Goal: Find specific page/section: Find specific page/section

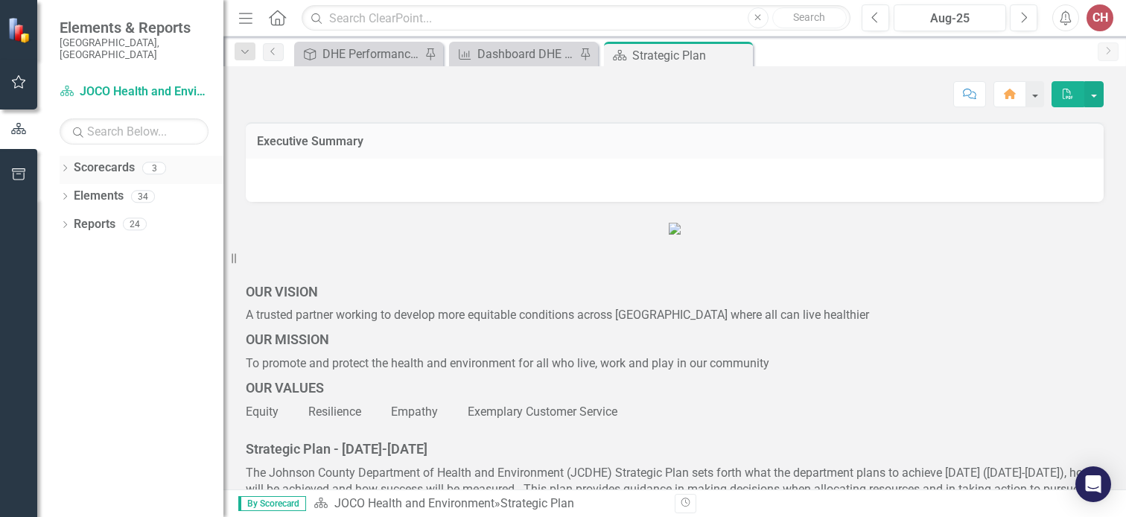
click at [66, 165] on icon "Dropdown" at bounding box center [65, 169] width 10 height 8
click at [70, 191] on icon "Dropdown" at bounding box center [72, 195] width 11 height 9
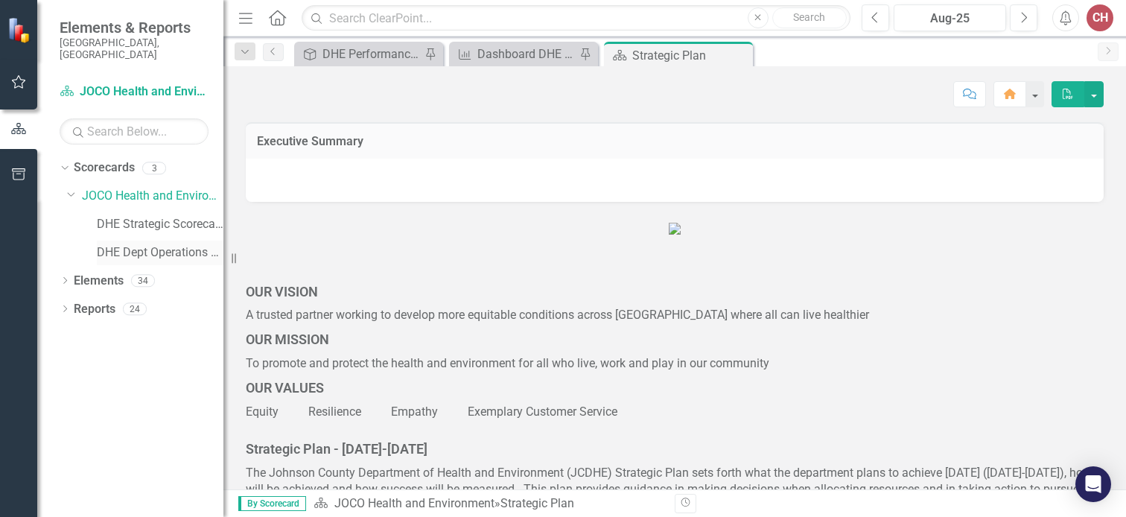
click at [122, 244] on link "DHE Dept Operations PM Scorecard" at bounding box center [160, 252] width 127 height 17
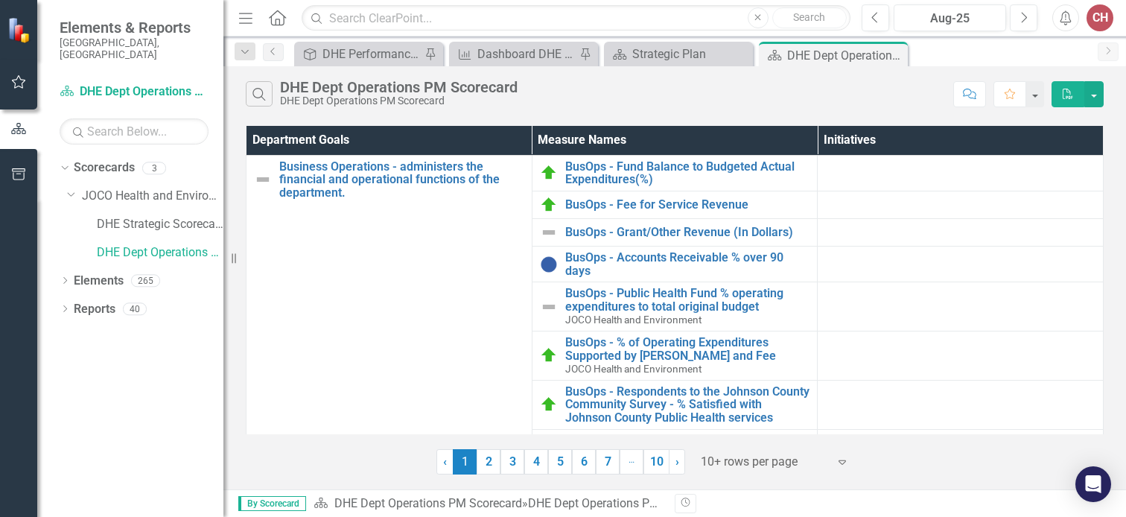
click at [742, 462] on div at bounding box center [764, 462] width 127 height 20
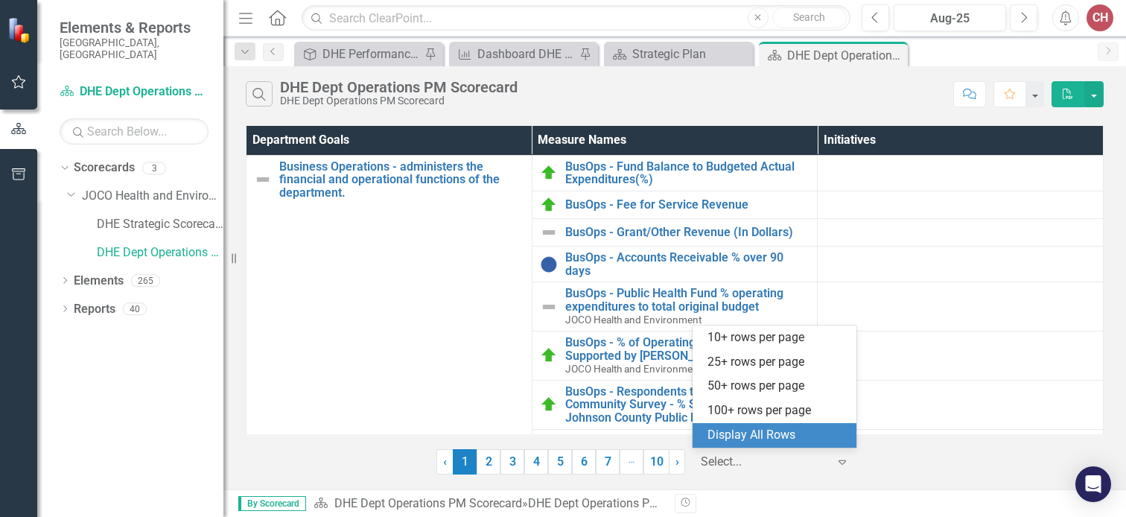
click at [742, 433] on div "Display All Rows" at bounding box center [777, 435] width 140 height 17
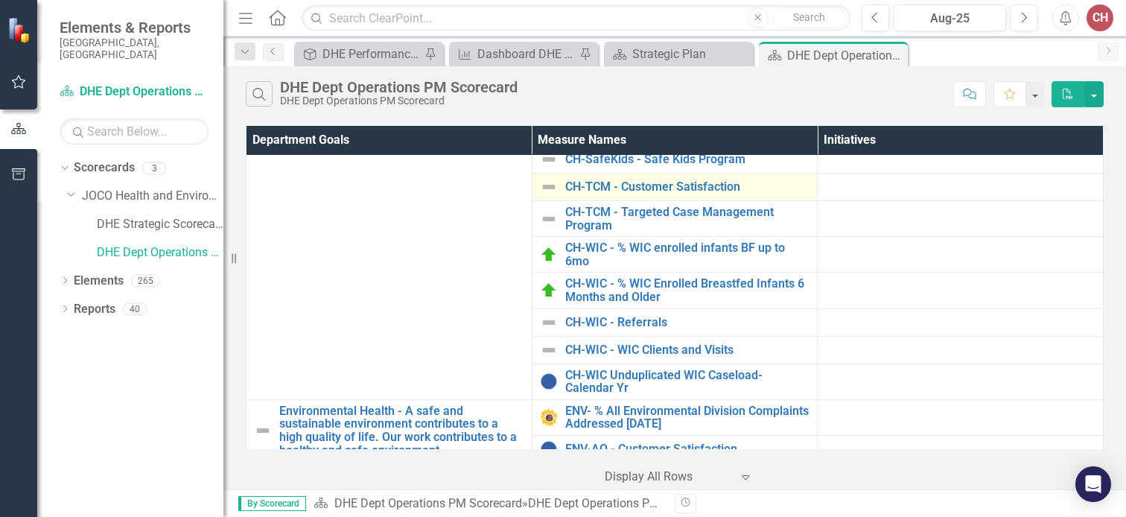
scroll to position [1042, 0]
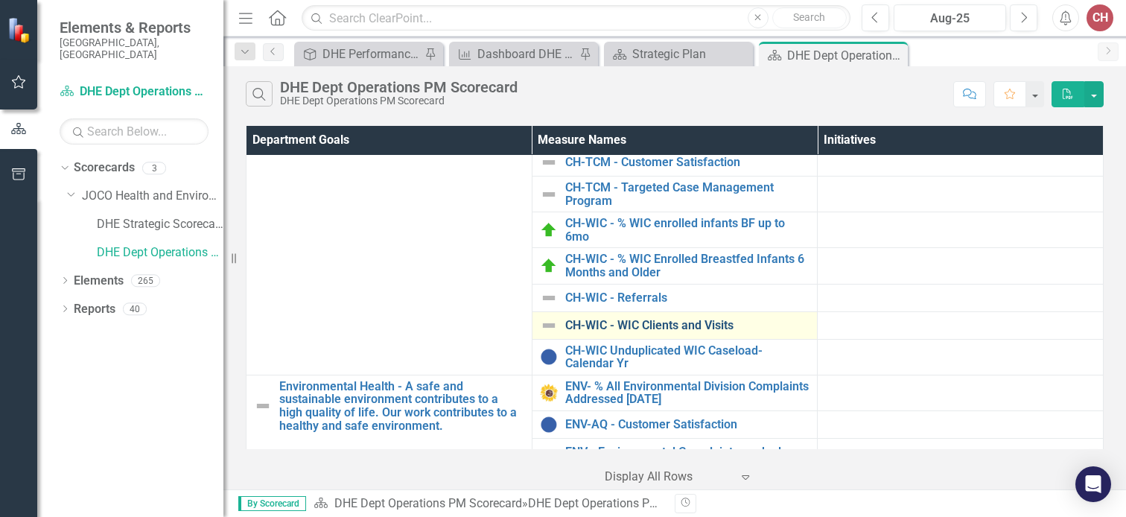
click at [588, 319] on link "CH-WIC - WIC Clients and Visits" at bounding box center [687, 325] width 245 height 13
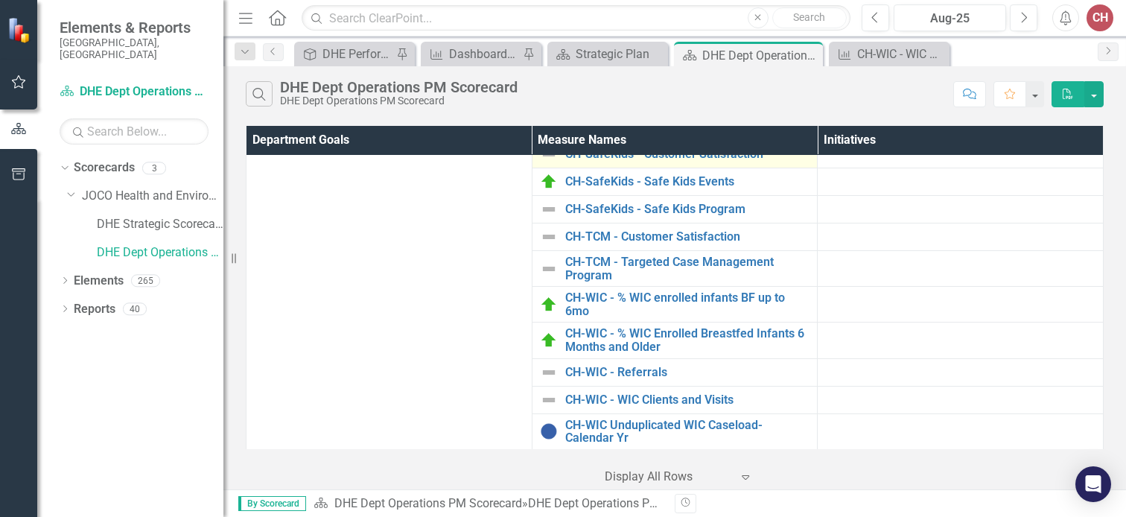
scroll to position [1042, 0]
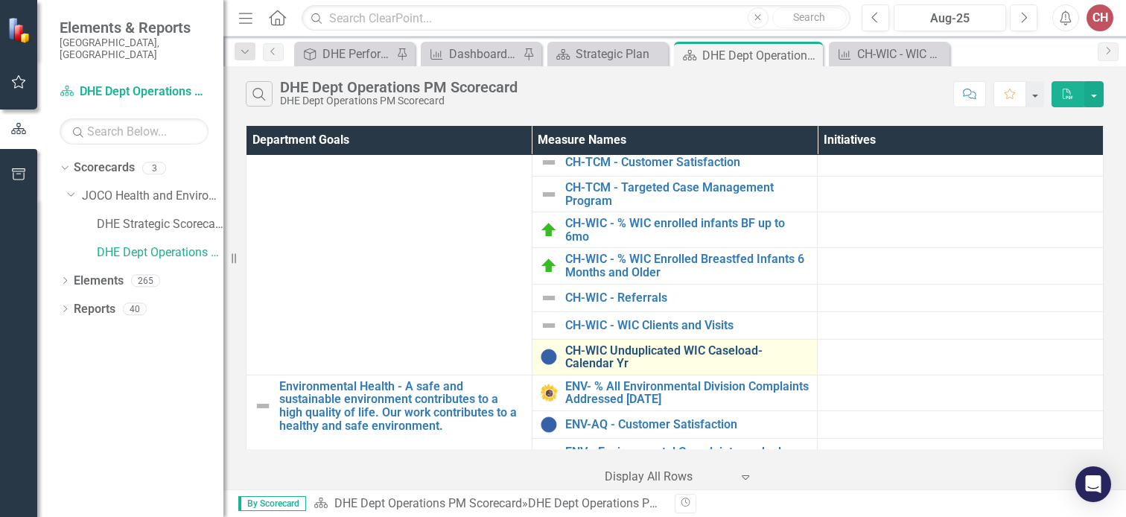
click at [570, 367] on link "CH-WIC Unduplicated WIC Caseload-Calendar Yr" at bounding box center [687, 357] width 245 height 26
